Goal: Transaction & Acquisition: Purchase product/service

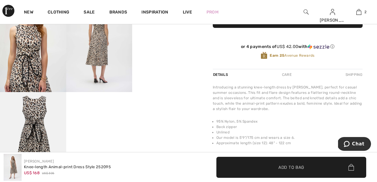
scroll to position [204, 0]
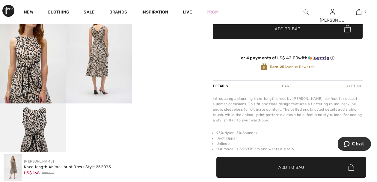
click at [157, 37] on video "Your browser does not support the video tag." at bounding box center [165, 20] width 66 height 33
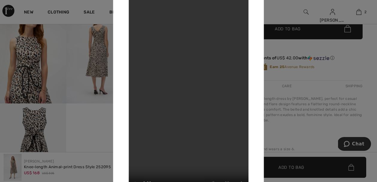
click at [352, 55] on div at bounding box center [188, 91] width 377 height 182
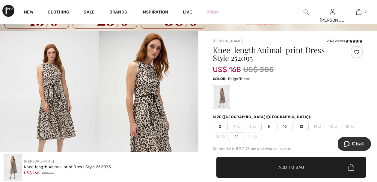
scroll to position [0, 0]
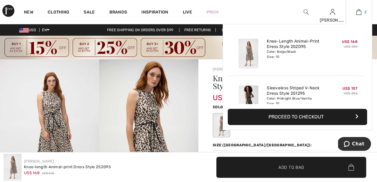
click at [360, 13] on img at bounding box center [358, 11] width 5 height 7
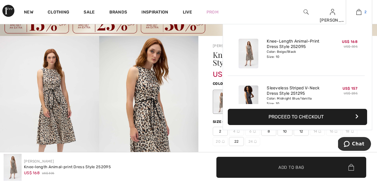
scroll to position [24, 0]
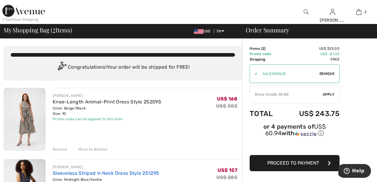
click at [153, 173] on link "Sleeveless Striped V-Neck Dress Style 251295" at bounding box center [106, 173] width 106 height 6
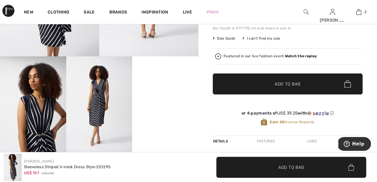
scroll to position [156, 0]
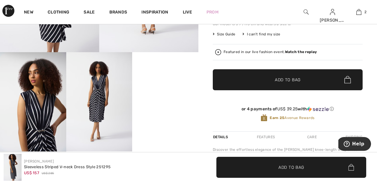
click at [161, 85] on video "Your browser does not support the video tag." at bounding box center [165, 68] width 66 height 33
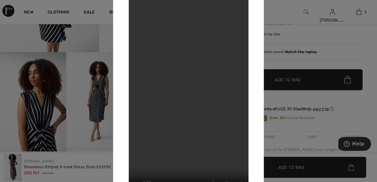
click at [336, 49] on div at bounding box center [188, 91] width 377 height 182
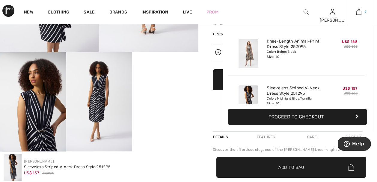
click at [360, 15] on img at bounding box center [358, 11] width 5 height 7
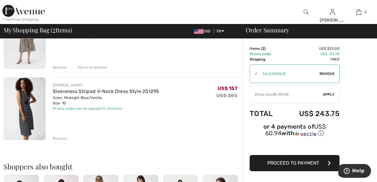
scroll to position [108, 0]
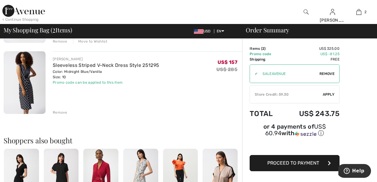
click at [61, 112] on div "Remove" at bounding box center [60, 112] width 15 height 5
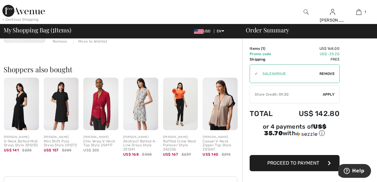
click at [23, 20] on div "< Continue Shopping" at bounding box center [20, 19] width 36 height 5
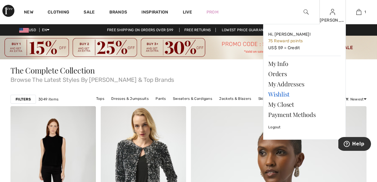
click at [283, 93] on link "Wishlist" at bounding box center [304, 94] width 73 height 10
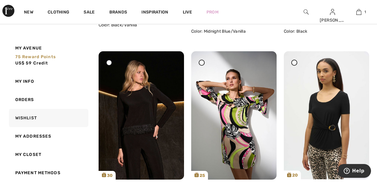
scroll to position [252, 0]
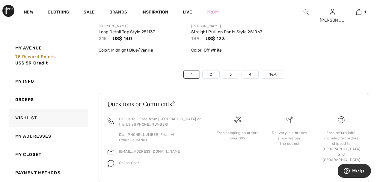
scroll to position [3164, 0]
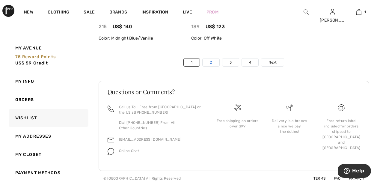
click at [214, 66] on link "2" at bounding box center [211, 62] width 16 height 8
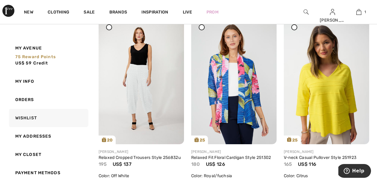
scroll to position [455, 0]
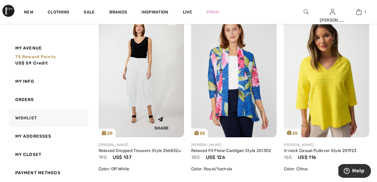
click at [128, 83] on img at bounding box center [141, 73] width 85 height 128
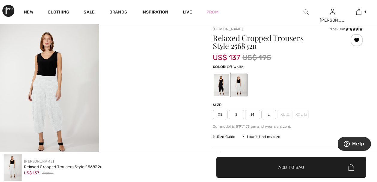
scroll to position [24, 0]
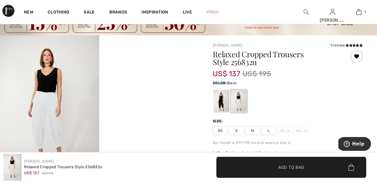
click at [224, 101] on div at bounding box center [222, 101] width 16 height 22
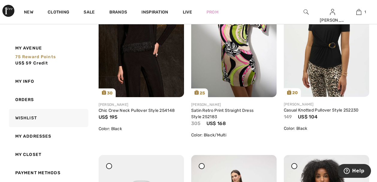
scroll to position [3168, 0]
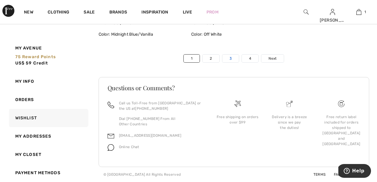
click at [231, 62] on link "3" at bounding box center [230, 59] width 16 height 8
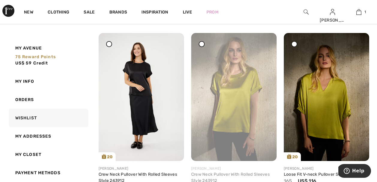
scroll to position [2493, 0]
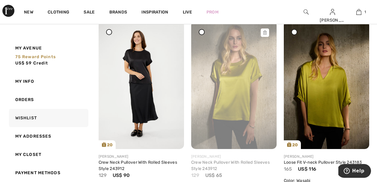
click at [265, 32] on icon at bounding box center [265, 33] width 4 height 4
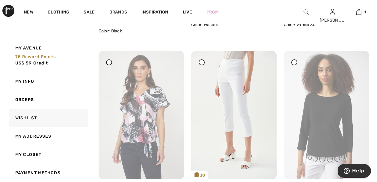
scroll to position [2660, 0]
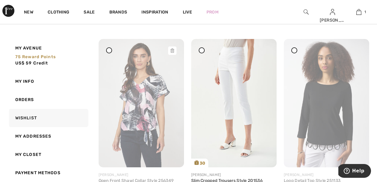
click at [173, 49] on icon at bounding box center [172, 51] width 4 height 4
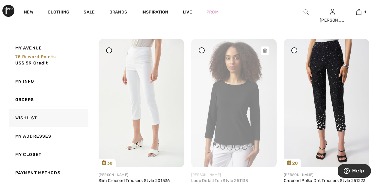
click at [266, 50] on icon at bounding box center [265, 51] width 4 height 4
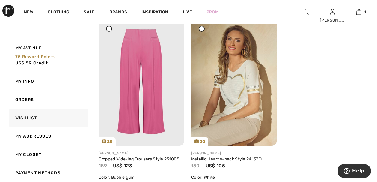
scroll to position [2864, 0]
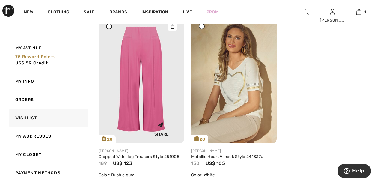
click at [142, 82] on img at bounding box center [141, 79] width 85 height 128
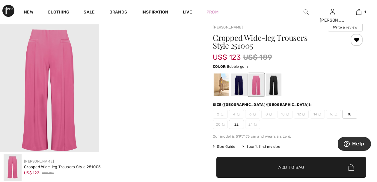
scroll to position [48, 0]
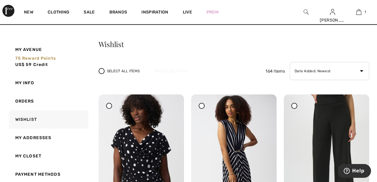
scroll to position [12, 0]
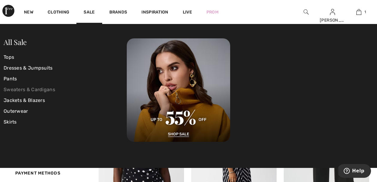
click at [43, 90] on link "Sweaters & Cardigans" at bounding box center [65, 89] width 123 height 11
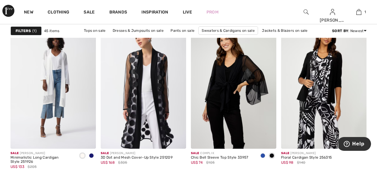
scroll to position [983, 0]
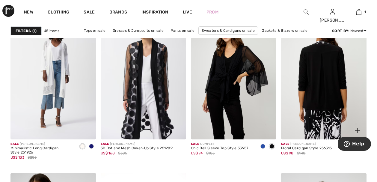
click at [323, 78] on img at bounding box center [323, 75] width 85 height 128
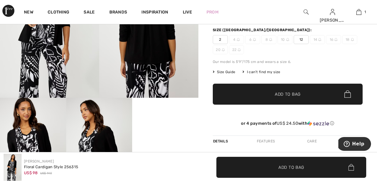
scroll to position [120, 0]
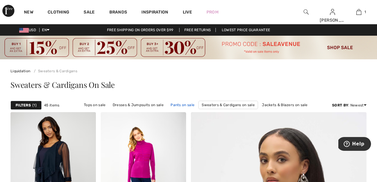
click at [186, 105] on link "Pants on sale" at bounding box center [182, 105] width 30 height 8
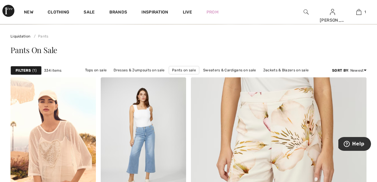
scroll to position [36, 0]
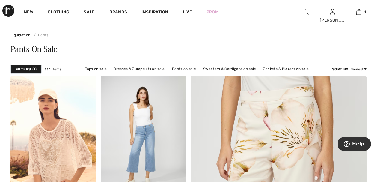
click at [31, 69] on strong "Filters" at bounding box center [23, 69] width 15 height 5
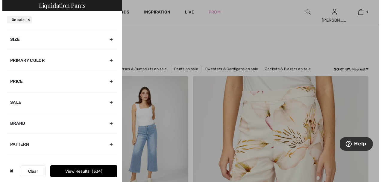
scroll to position [36, 0]
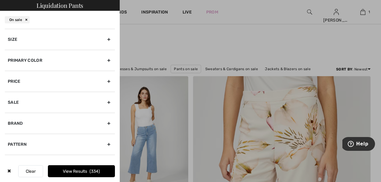
click at [81, 38] on div "Size" at bounding box center [60, 39] width 110 height 21
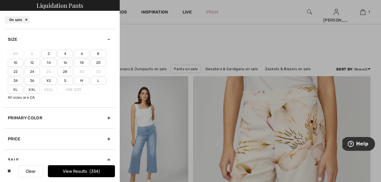
click at [16, 62] on label "10" at bounding box center [16, 63] width 16 height 8
click at [0, 0] on input"] "10" at bounding box center [0, 0] width 0 height 0
click at [101, 170] on button "View Results 79" at bounding box center [81, 171] width 67 height 12
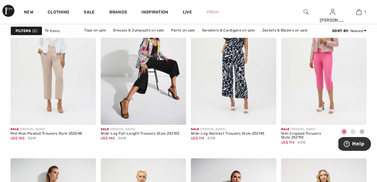
scroll to position [826, 0]
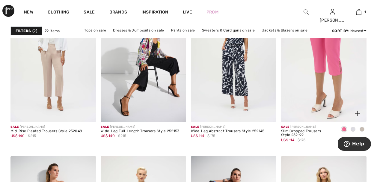
click at [321, 72] on img at bounding box center [323, 58] width 85 height 128
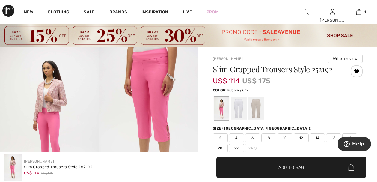
scroll to position [36, 0]
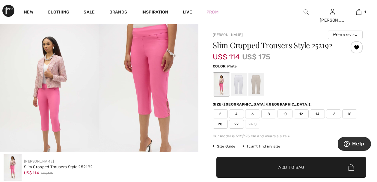
click at [236, 82] on div at bounding box center [239, 84] width 16 height 22
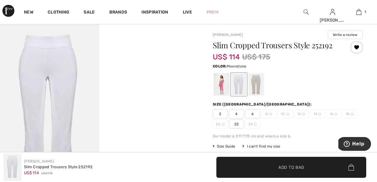
click at [258, 84] on div at bounding box center [256, 84] width 16 height 22
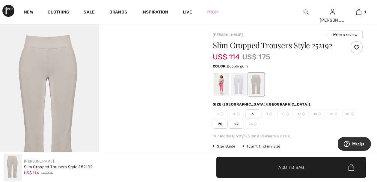
click at [227, 87] on div at bounding box center [222, 84] width 16 height 22
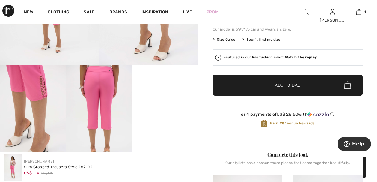
scroll to position [144, 0]
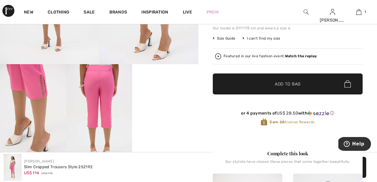
click at [167, 97] on video "Your browser does not support the video tag." at bounding box center [165, 80] width 66 height 33
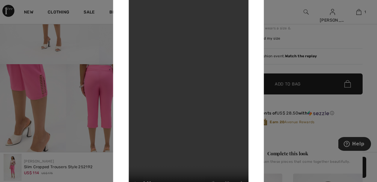
click at [96, 92] on div at bounding box center [188, 91] width 377 height 182
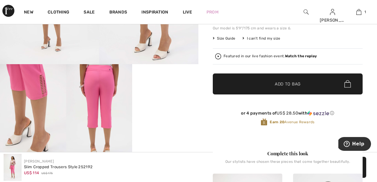
click at [96, 92] on img at bounding box center [99, 113] width 66 height 99
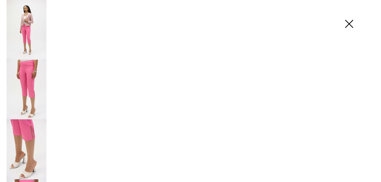
scroll to position [144, 0]
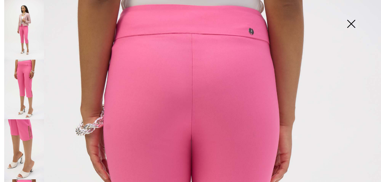
click at [25, 142] on img at bounding box center [24, 149] width 40 height 60
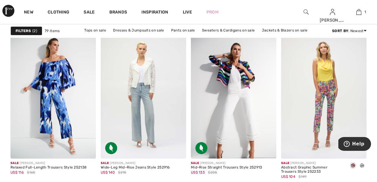
scroll to position [970, 0]
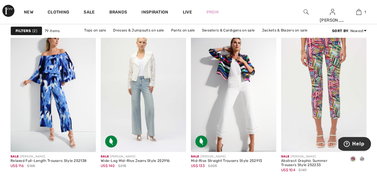
click at [320, 93] on img at bounding box center [323, 88] width 85 height 128
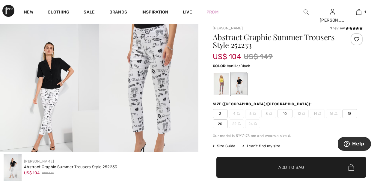
scroll to position [48, 0]
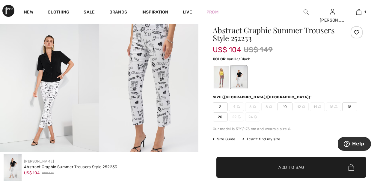
click at [159, 82] on img at bounding box center [148, 85] width 99 height 149
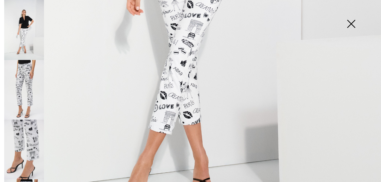
scroll to position [307, 0]
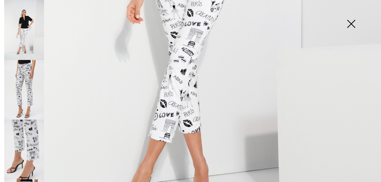
click at [351, 20] on img at bounding box center [351, 24] width 30 height 31
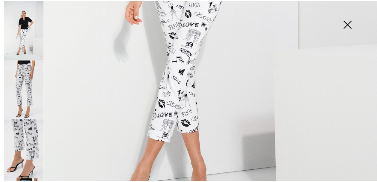
scroll to position [48, 0]
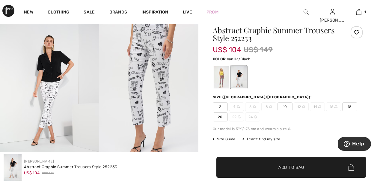
click at [323, 133] on div "Abstract Graphic Summer Trousers Style 252233 US$ 104 US$ 149 Color: Vanilla/Bl…" at bounding box center [288, 131] width 150 height 210
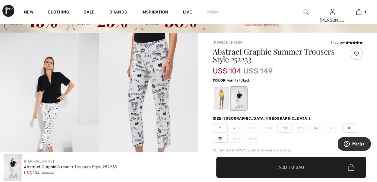
scroll to position [36, 0]
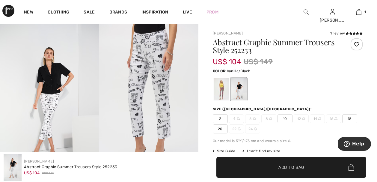
click at [285, 118] on span "10" at bounding box center [284, 118] width 15 height 9
click at [279, 167] on span "Add to Bag" at bounding box center [291, 167] width 26 height 6
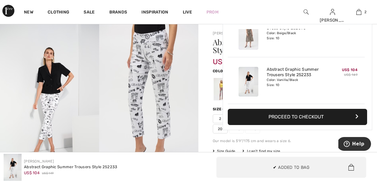
scroll to position [0, 0]
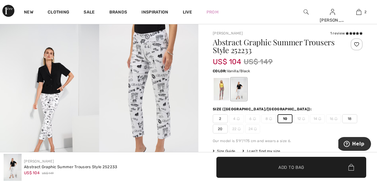
click at [56, 96] on img at bounding box center [49, 97] width 99 height 149
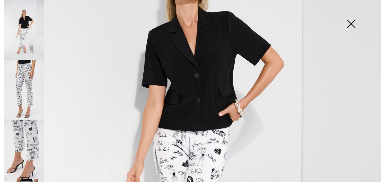
scroll to position [379, 0]
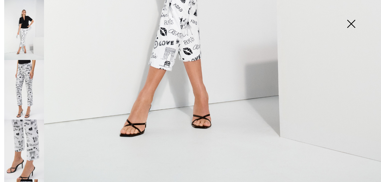
click at [348, 24] on img at bounding box center [351, 24] width 30 height 31
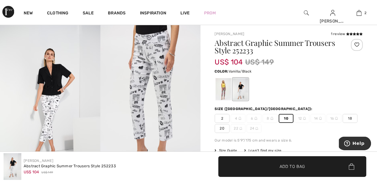
scroll to position [377, 0]
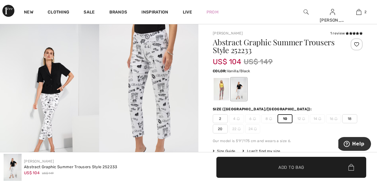
click at [337, 78] on div at bounding box center [288, 89] width 150 height 25
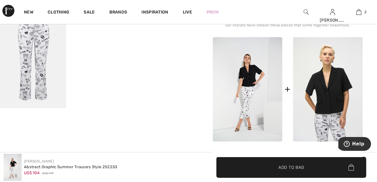
scroll to position [300, 0]
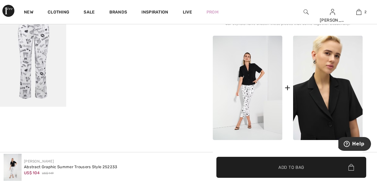
click at [334, 81] on img at bounding box center [328, 88] width 70 height 104
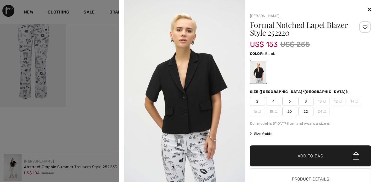
click at [368, 8] on icon at bounding box center [369, 9] width 3 height 5
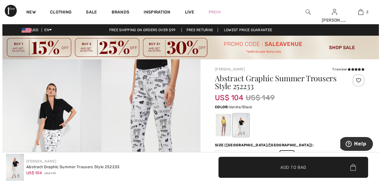
scroll to position [12, 0]
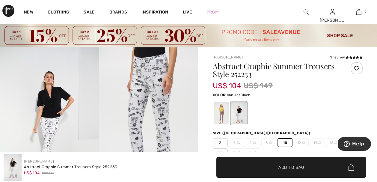
click at [155, 72] on img at bounding box center [148, 121] width 99 height 149
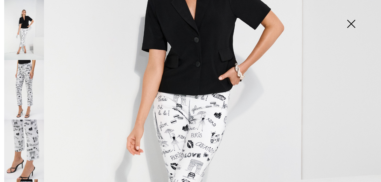
scroll to position [153, 0]
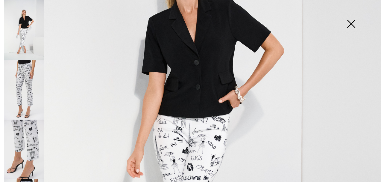
click at [33, 128] on img at bounding box center [24, 150] width 40 height 60
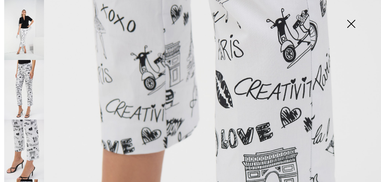
click at [29, 82] on img at bounding box center [24, 90] width 40 height 60
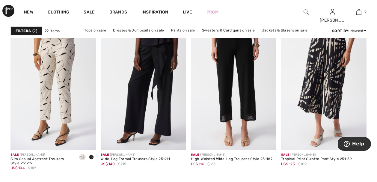
scroll to position [1689, 0]
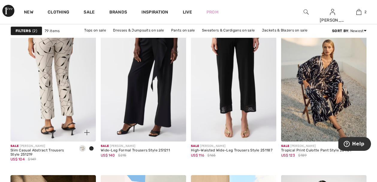
click at [63, 74] on img at bounding box center [52, 77] width 85 height 128
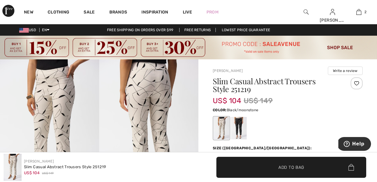
click at [237, 122] on div at bounding box center [239, 128] width 16 height 22
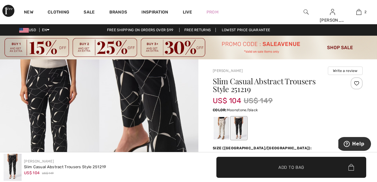
click at [223, 126] on div at bounding box center [222, 128] width 16 height 22
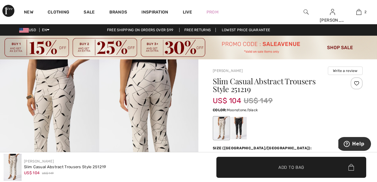
click at [307, 118] on div at bounding box center [288, 128] width 150 height 25
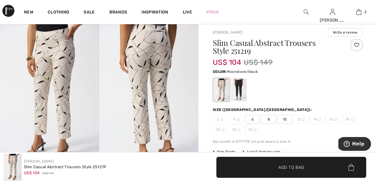
scroll to position [48, 0]
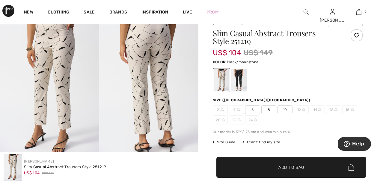
click at [241, 78] on div at bounding box center [239, 80] width 16 height 22
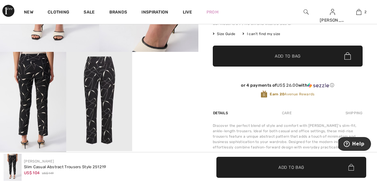
scroll to position [156, 0]
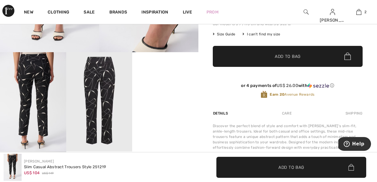
click at [181, 85] on video "Your browser does not support the video tag." at bounding box center [165, 68] width 66 height 33
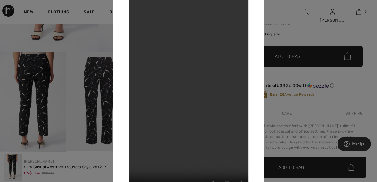
click at [298, 29] on div at bounding box center [188, 91] width 377 height 182
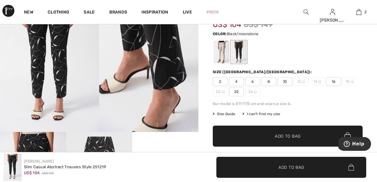
scroll to position [72, 0]
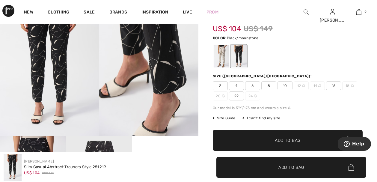
click at [286, 88] on span "10" at bounding box center [284, 85] width 15 height 9
click at [288, 139] on span "Add to Bag" at bounding box center [288, 140] width 26 height 6
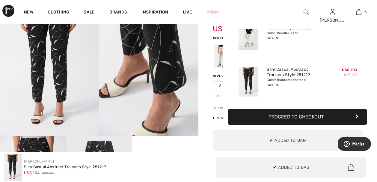
scroll to position [65, 0]
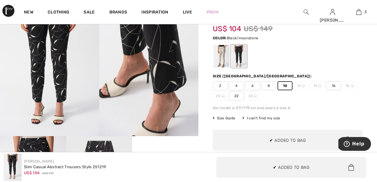
click at [203, 132] on div "Joseph Ribkoff Write a review Slim Casual Abstract Trousers Style 251219 US$ 10…" at bounding box center [287, 178] width 179 height 383
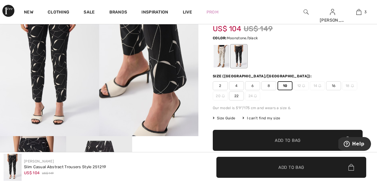
click at [216, 56] on div at bounding box center [222, 56] width 16 height 22
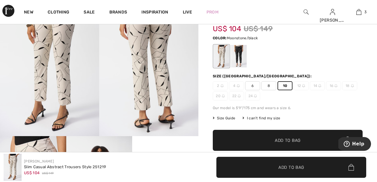
click at [270, 141] on span "✔ Added to Bag" at bounding box center [278, 140] width 37 height 6
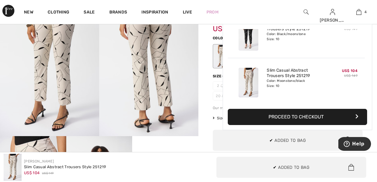
scroll to position [112, 0]
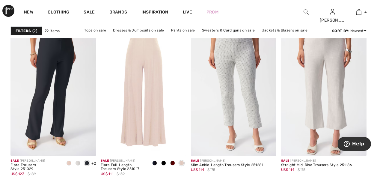
scroll to position [2072, 0]
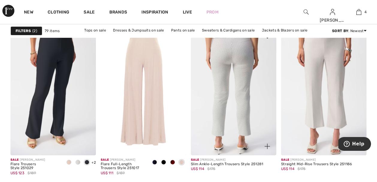
click at [234, 84] on img at bounding box center [233, 91] width 85 height 128
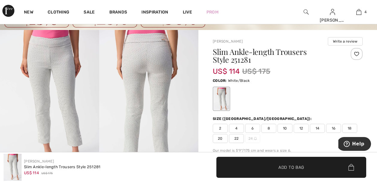
scroll to position [36, 0]
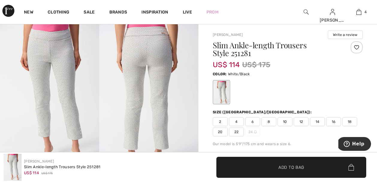
click at [150, 64] on img at bounding box center [148, 97] width 99 height 149
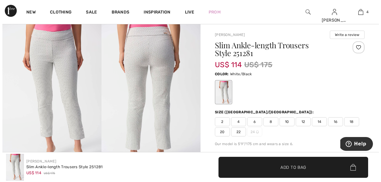
scroll to position [36, 0]
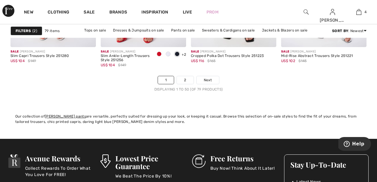
scroll to position [2491, 0]
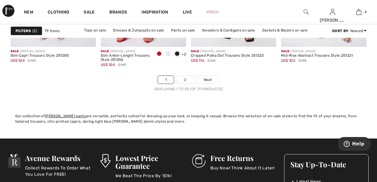
click at [182, 78] on link "2" at bounding box center [185, 80] width 16 height 8
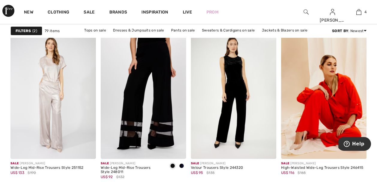
scroll to position [803, 0]
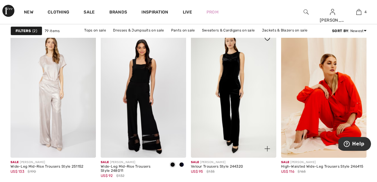
click at [231, 104] on img at bounding box center [233, 93] width 85 height 128
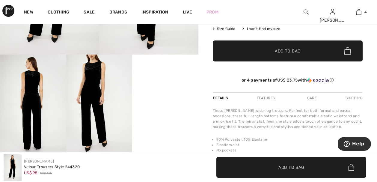
scroll to position [156, 0]
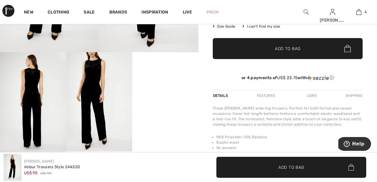
click at [159, 85] on video "Your browser does not support the video tag." at bounding box center [165, 68] width 66 height 33
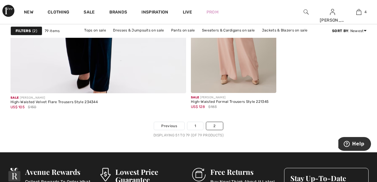
scroll to position [1594, 0]
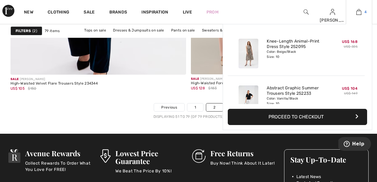
click at [359, 11] on img at bounding box center [358, 11] width 5 height 7
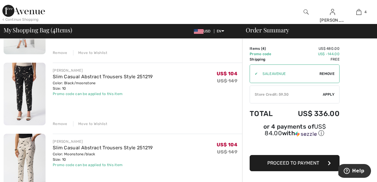
scroll to position [156, 0]
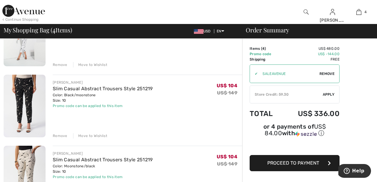
click at [96, 136] on div "Move to Wishlist" at bounding box center [90, 135] width 34 height 5
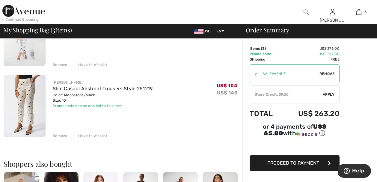
click at [96, 136] on div "Move to Wishlist" at bounding box center [90, 135] width 34 height 5
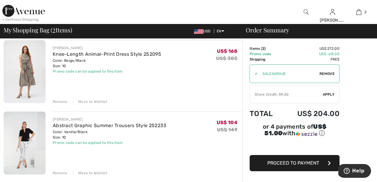
scroll to position [36, 0]
